Goal: Find specific page/section: Find specific page/section

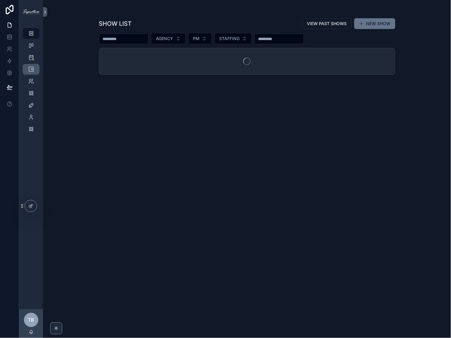
click at [30, 68] on icon "scrollable content" at bounding box center [31, 69] width 6 height 6
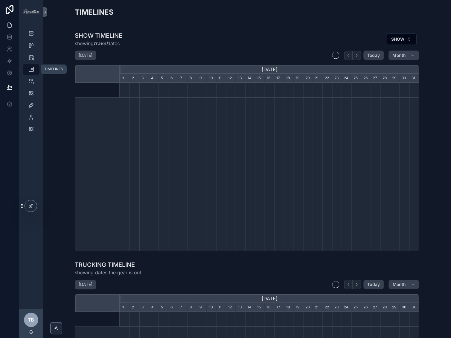
scroll to position [0, 299]
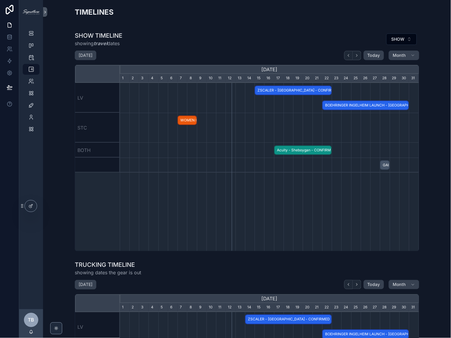
click at [285, 150] on span "Acuity - Sheboygan - CONFIRMED" at bounding box center [303, 150] width 57 height 10
click at [403, 42] on button "SHOW" at bounding box center [401, 38] width 31 height 11
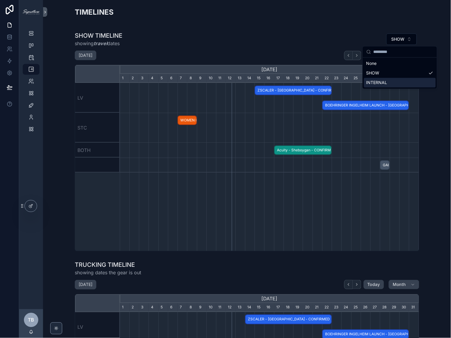
click at [394, 85] on div "INTERNAL" at bounding box center [400, 83] width 72 height 10
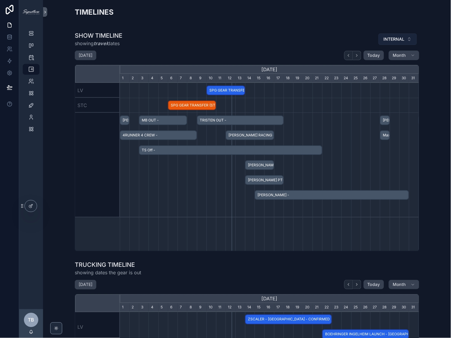
click at [402, 40] on span "INTERNAL" at bounding box center [394, 39] width 21 height 6
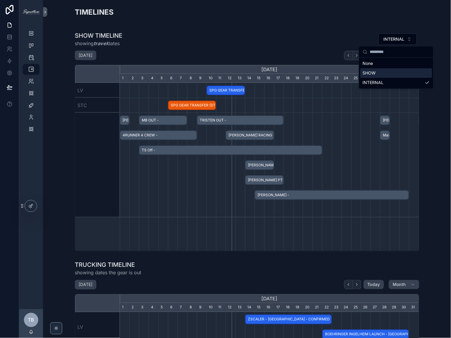
click at [378, 73] on div "SHOW" at bounding box center [396, 73] width 72 height 10
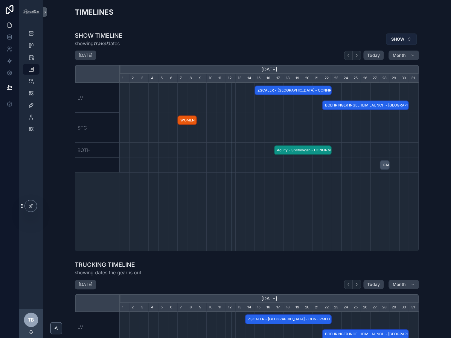
click at [406, 38] on button "SHOW" at bounding box center [401, 38] width 31 height 11
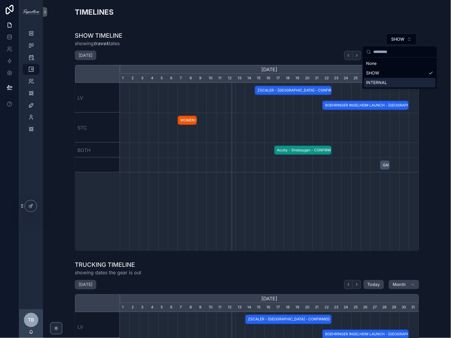
click at [400, 82] on div "INTERNAL" at bounding box center [400, 83] width 72 height 10
